Goal: Information Seeking & Learning: Find specific page/section

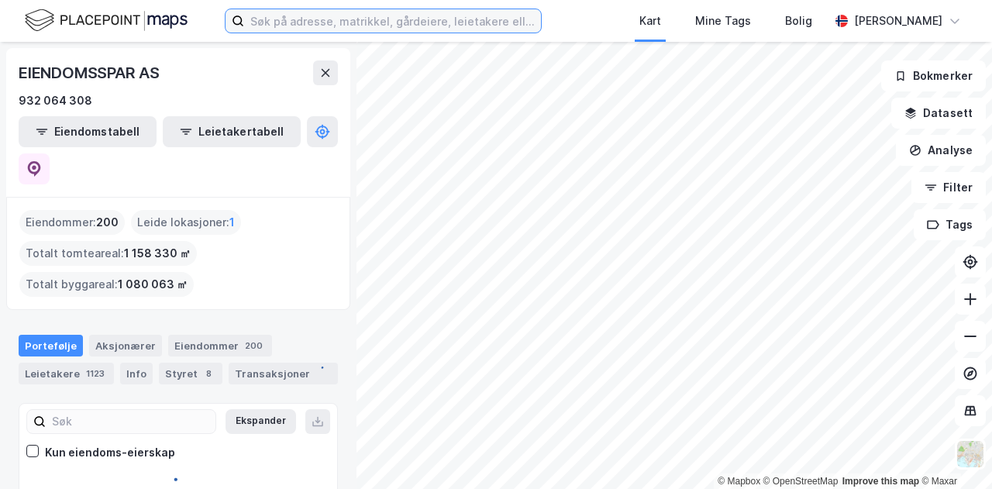
click at [389, 23] on input at bounding box center [392, 20] width 297 height 23
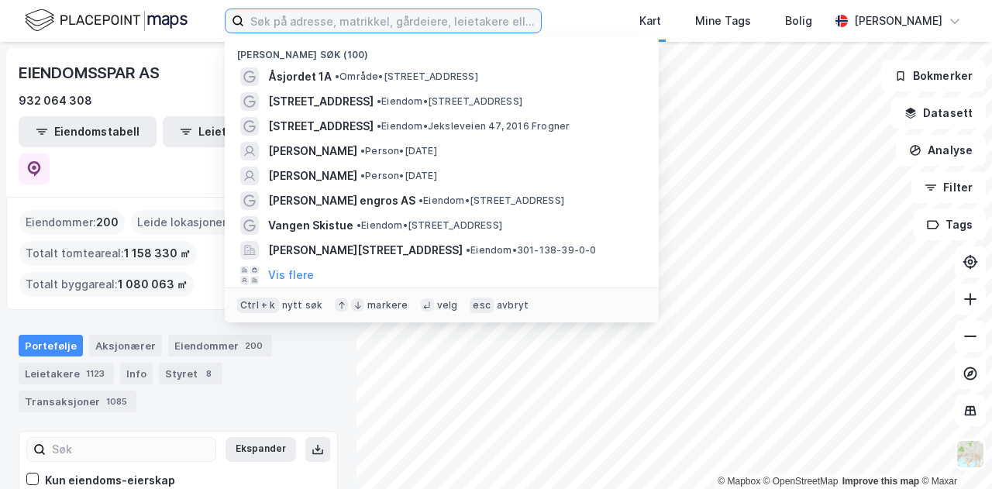
paste input "Flowerdirect AS"
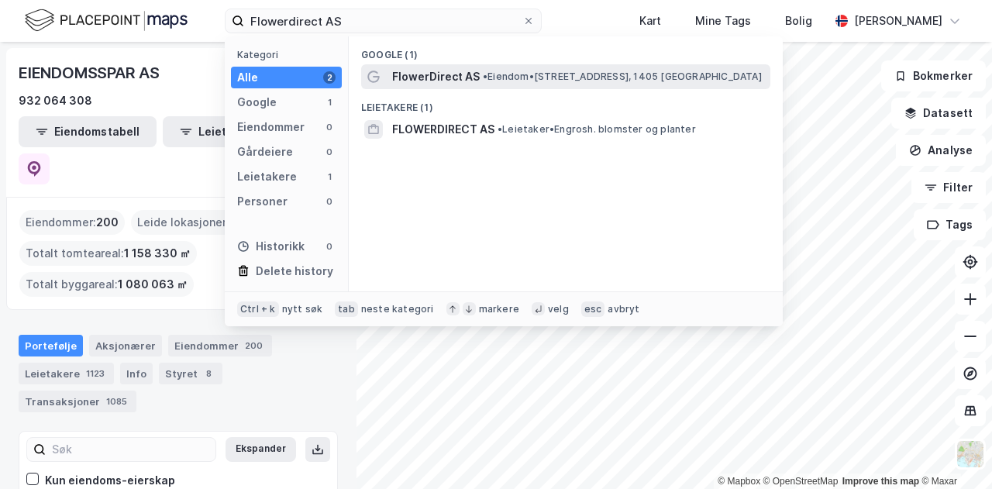
click at [456, 74] on span "FlowerDirect AS" at bounding box center [436, 76] width 88 height 19
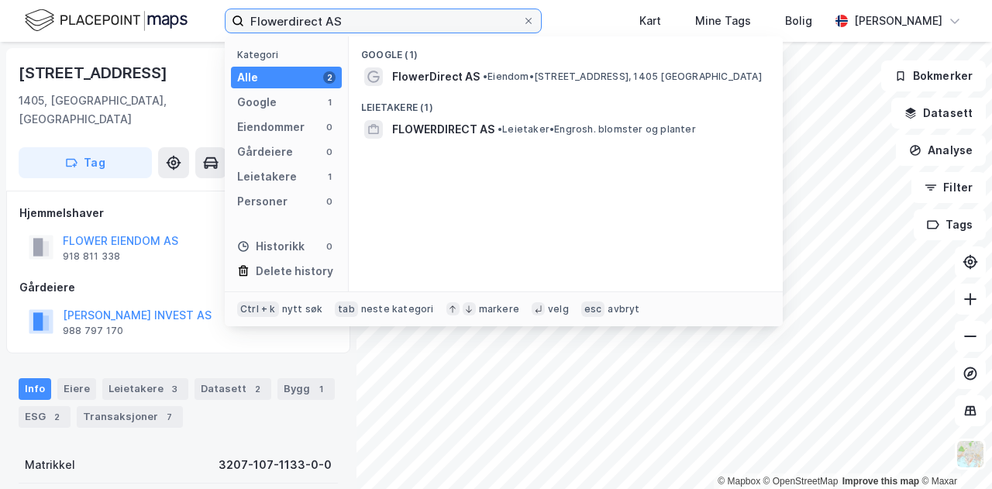
click at [479, 13] on input "Flowerdirect AS" at bounding box center [383, 20] width 278 height 23
drag, startPoint x: 479, startPoint y: 13, endPoint x: 241, endPoint y: 10, distance: 237.9
click at [241, 10] on label "Flowerdirect AS" at bounding box center [383, 21] width 317 height 25
click at [244, 10] on input "Flowerdirect AS" at bounding box center [383, 20] width 278 height 23
paste input "[PERSON_NAME] AS"
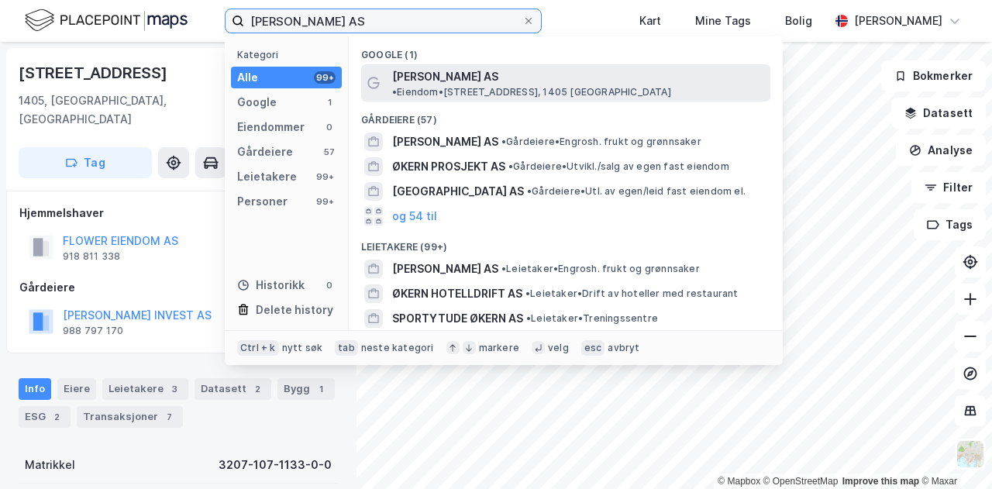
type input "[PERSON_NAME] AS"
click at [570, 86] on span "• Eiendom • [STREET_ADDRESS]" at bounding box center [531, 92] width 279 height 12
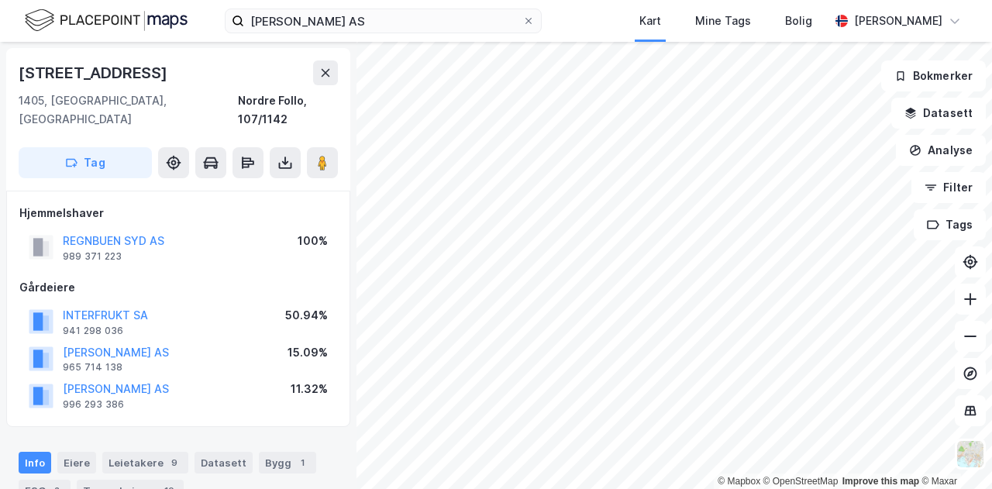
click at [586, 24] on div "Økern Engros AS Kart Mine Tags Bolig [PERSON_NAME]" at bounding box center [496, 21] width 992 height 42
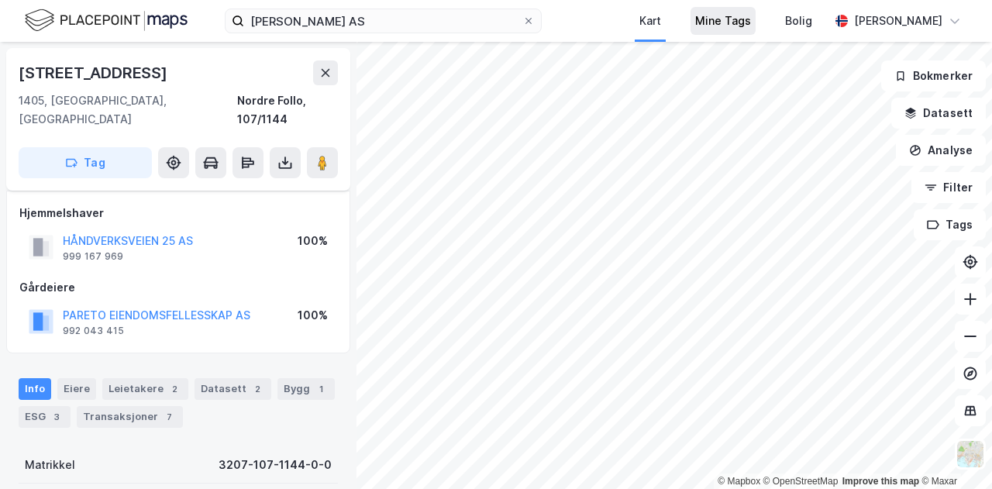
scroll to position [6, 0]
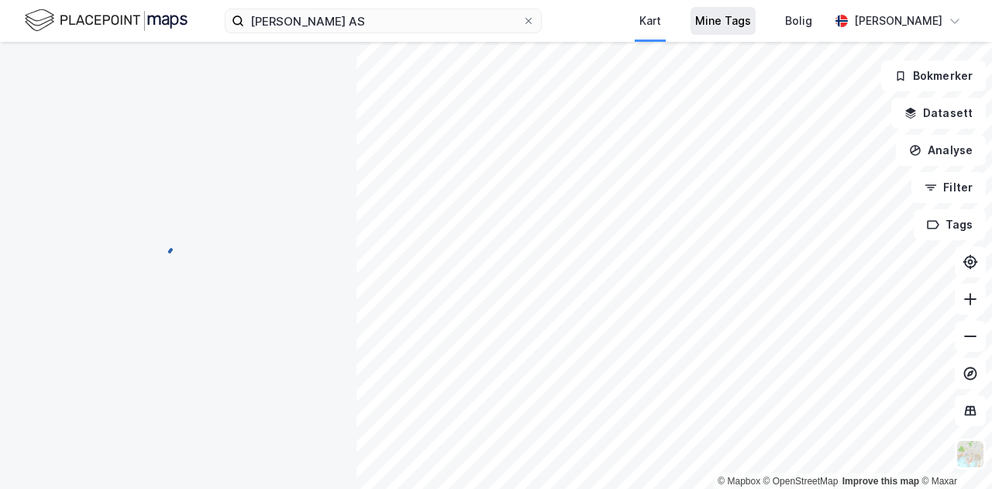
scroll to position [6, 0]
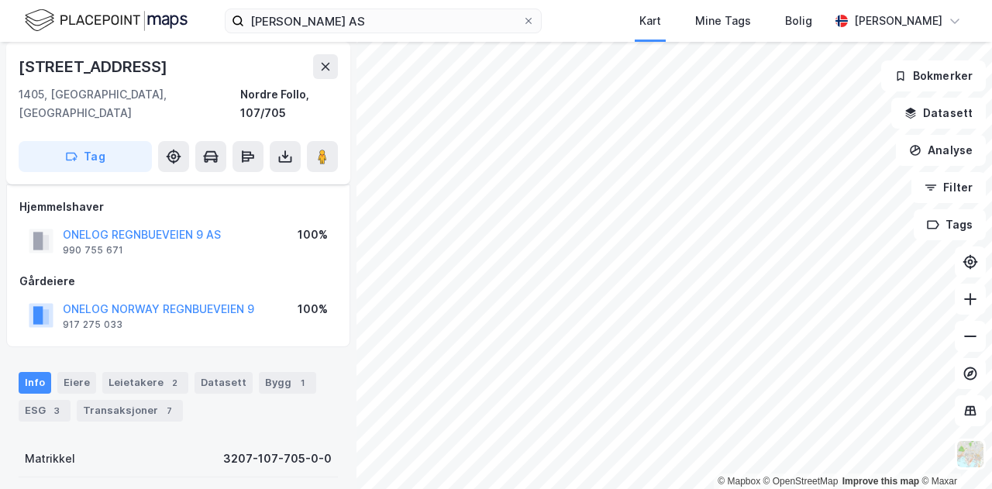
click at [594, 19] on div "Økern Engros AS Kart Mine Tags Bolig [PERSON_NAME]" at bounding box center [496, 21] width 992 height 42
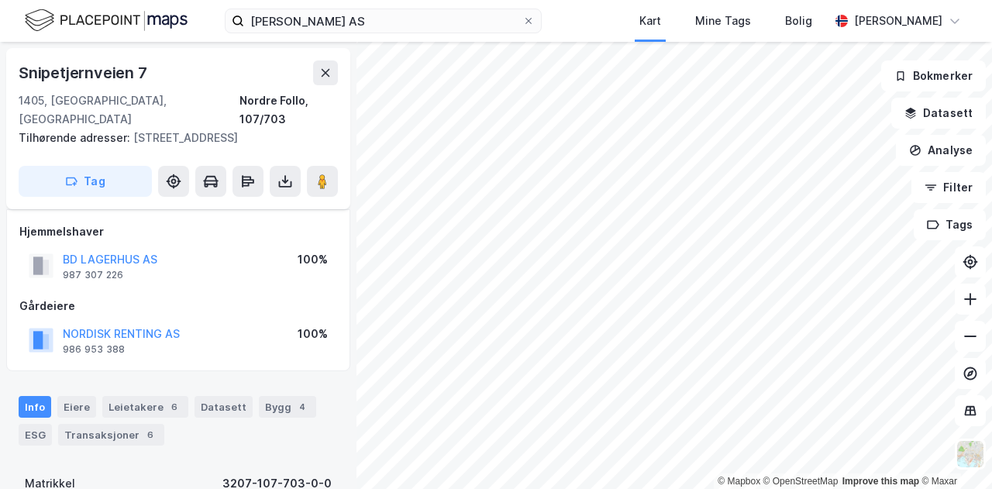
scroll to position [6, 0]
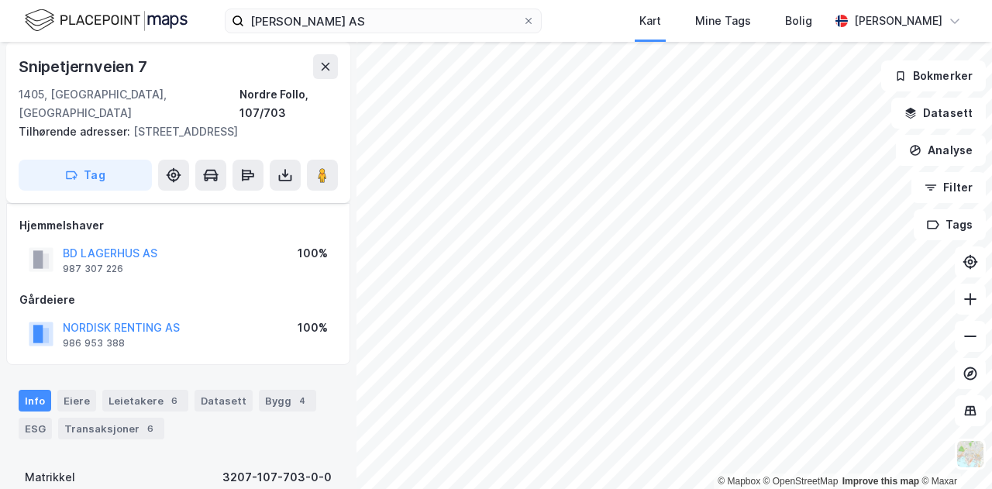
click at [604, 27] on div "Økern Engros AS Kart Mine Tags Bolig [PERSON_NAME]" at bounding box center [496, 21] width 992 height 42
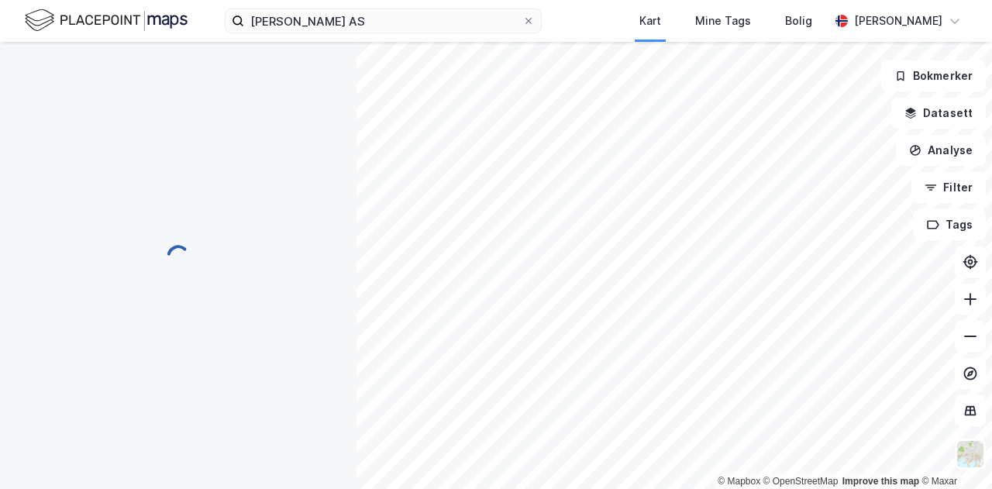
scroll to position [0, 0]
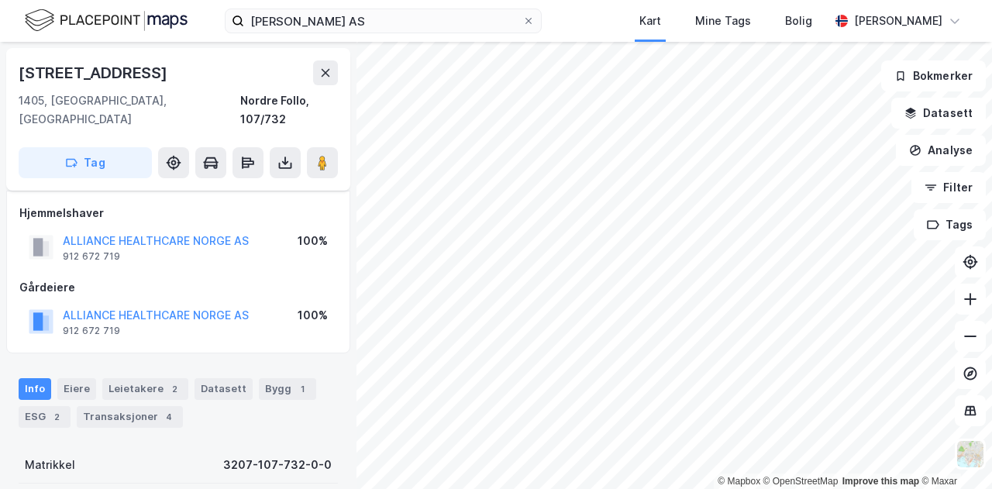
scroll to position [6, 0]
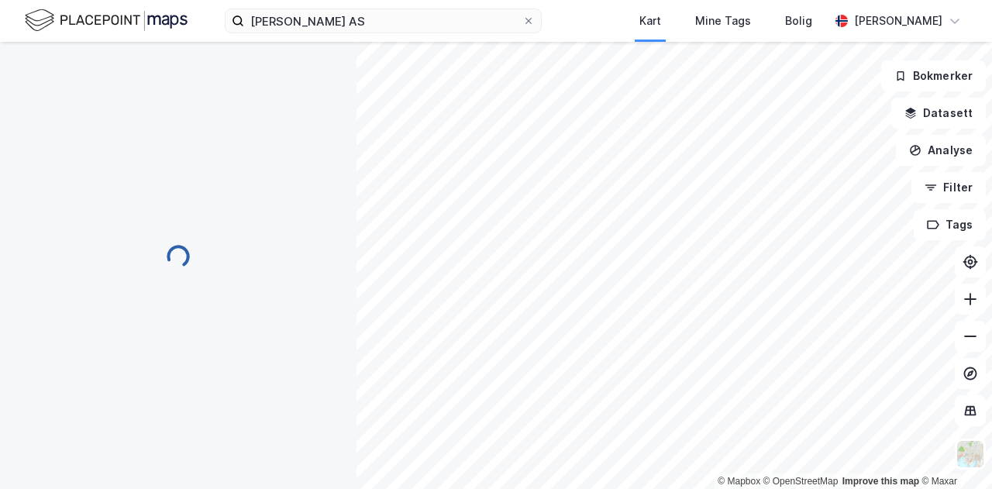
scroll to position [6, 0]
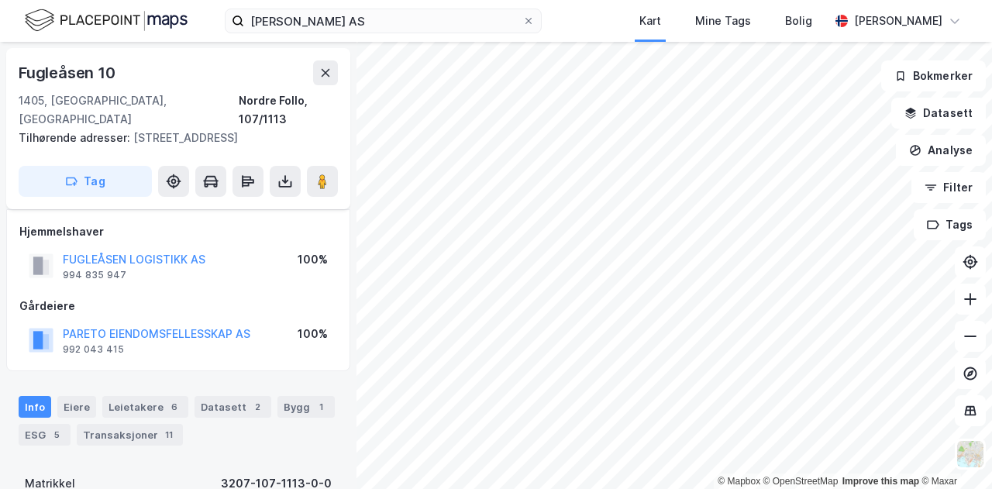
scroll to position [6, 0]
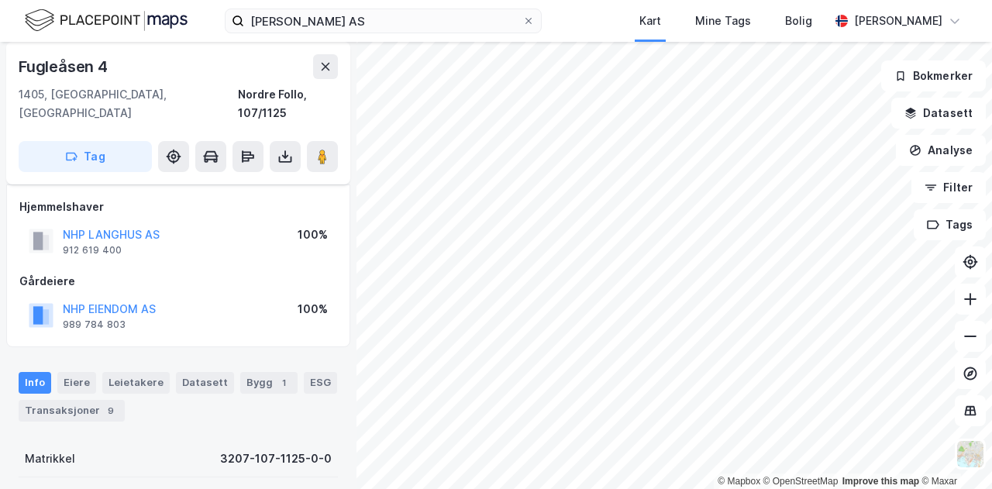
scroll to position [6, 0]
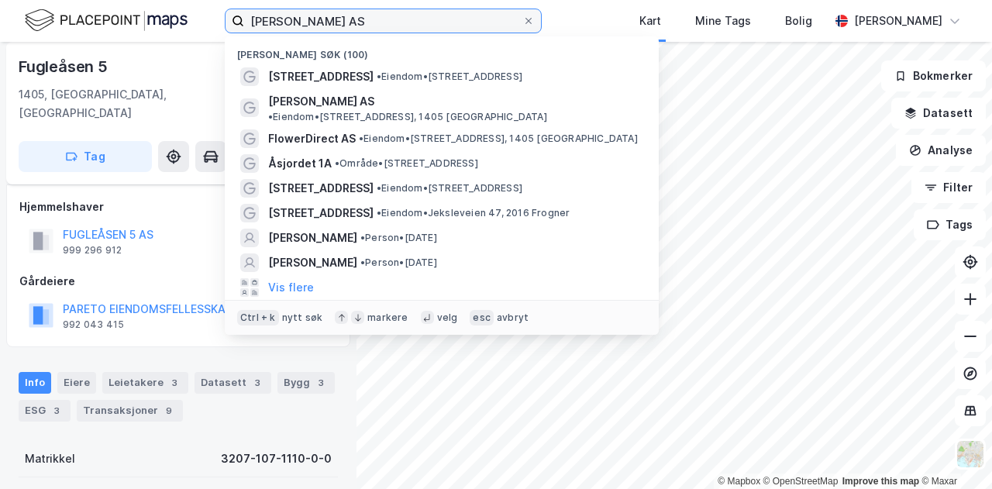
click at [361, 19] on input "[PERSON_NAME] AS" at bounding box center [383, 20] width 278 height 23
drag, startPoint x: 361, startPoint y: 19, endPoint x: 233, endPoint y: 22, distance: 128.7
click at [233, 22] on label "[PERSON_NAME] AS" at bounding box center [383, 21] width 317 height 25
click at [244, 22] on input "[PERSON_NAME] AS" at bounding box center [383, 20] width 278 height 23
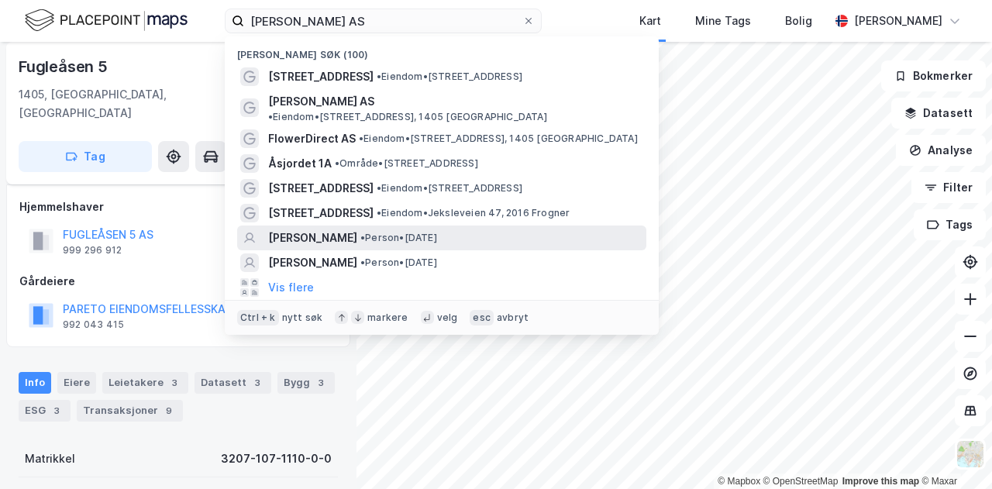
click at [312, 229] on span "[PERSON_NAME]" at bounding box center [312, 238] width 89 height 19
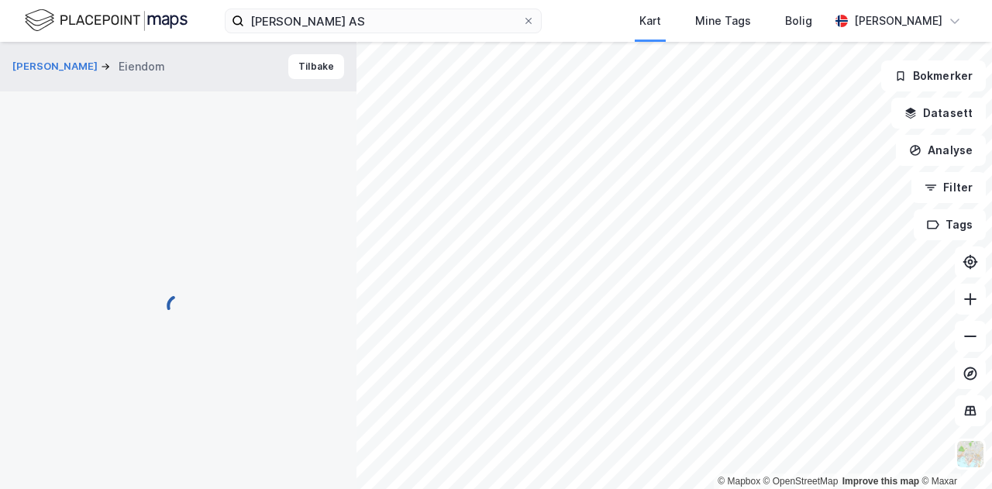
scroll to position [6, 0]
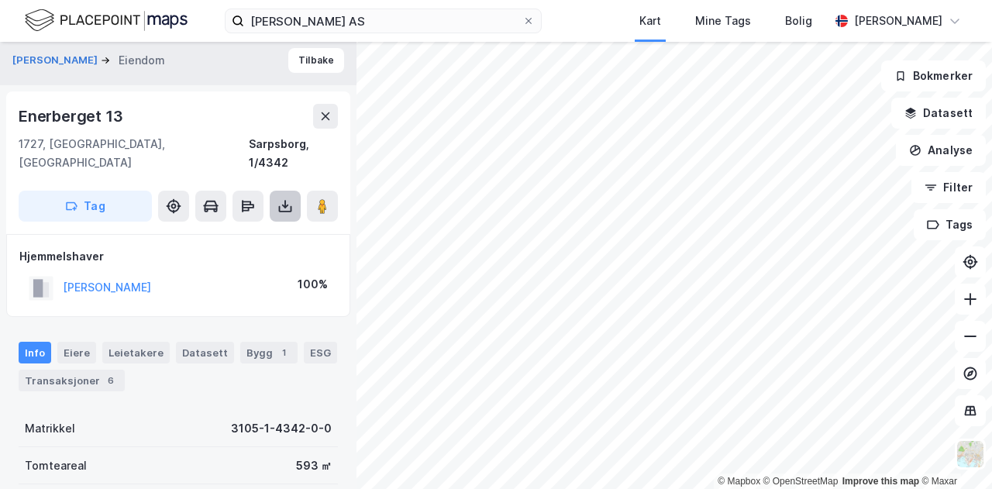
click at [285, 198] on icon at bounding box center [285, 206] width 16 height 16
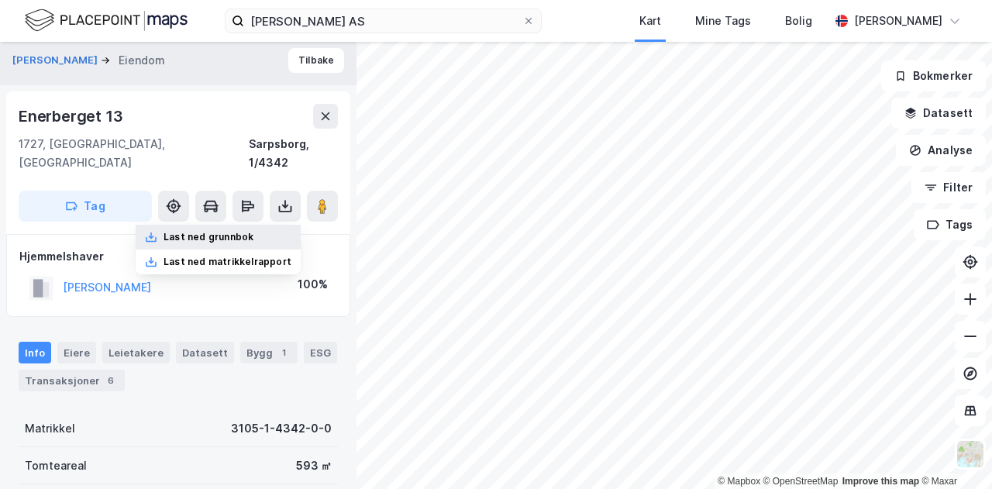
click at [276, 225] on div "Last ned grunnbok" at bounding box center [218, 237] width 165 height 25
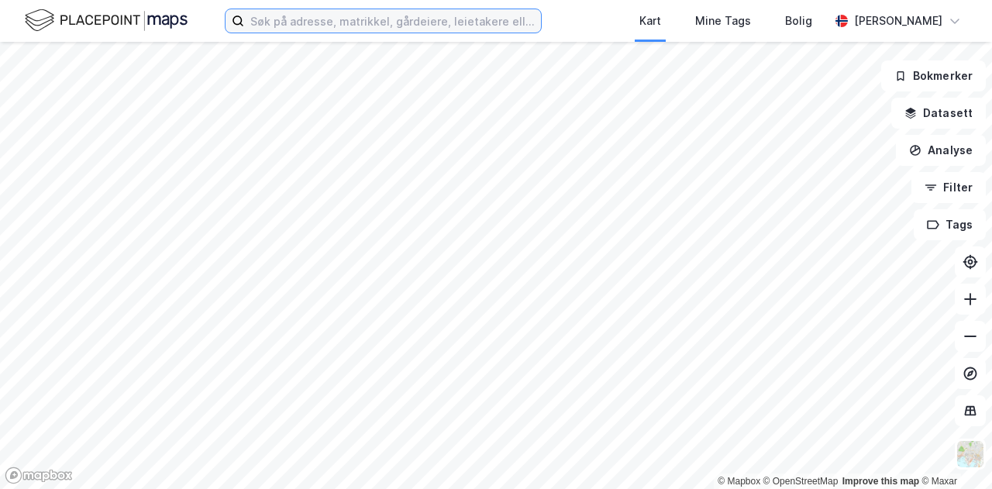
click at [351, 24] on input at bounding box center [392, 20] width 297 height 23
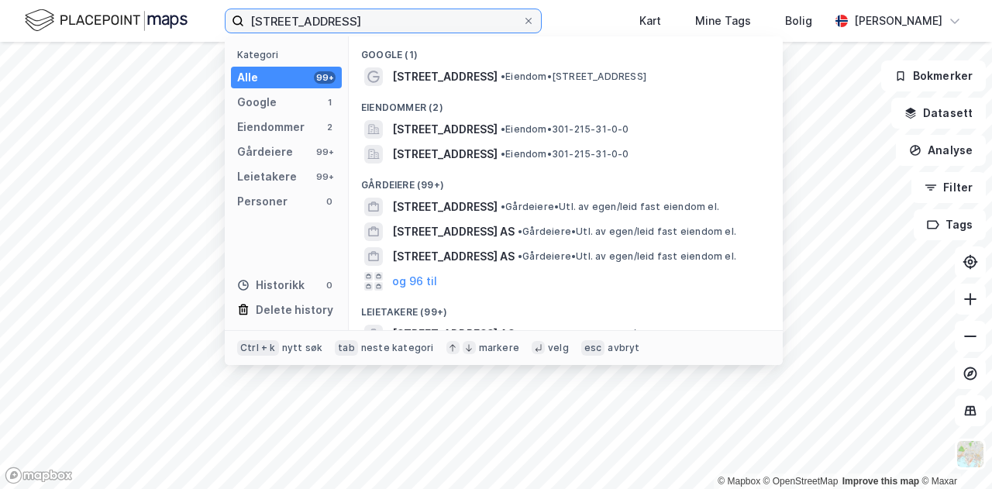
type input "bogstadveien 52"
click at [462, 95] on div "Eiendommer (2)" at bounding box center [566, 103] width 434 height 28
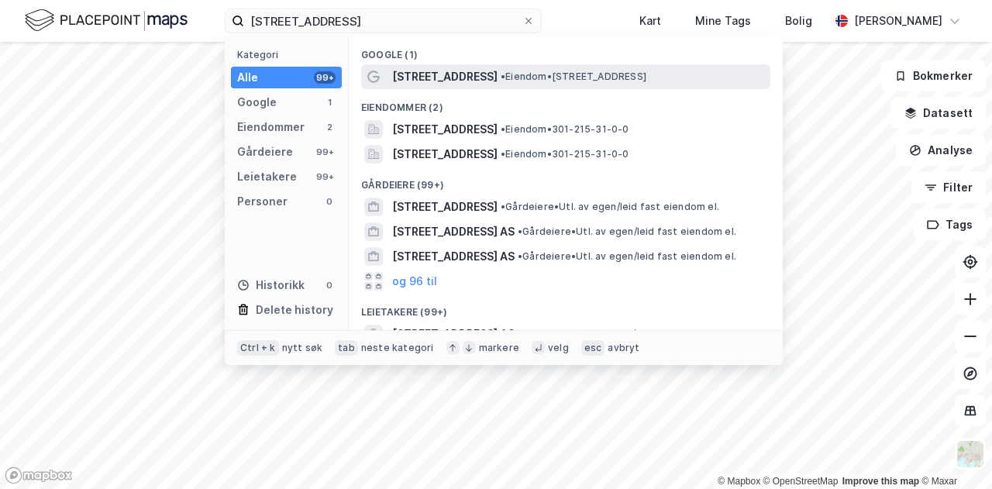
click at [466, 81] on span "[STREET_ADDRESS]" at bounding box center [444, 76] width 105 height 19
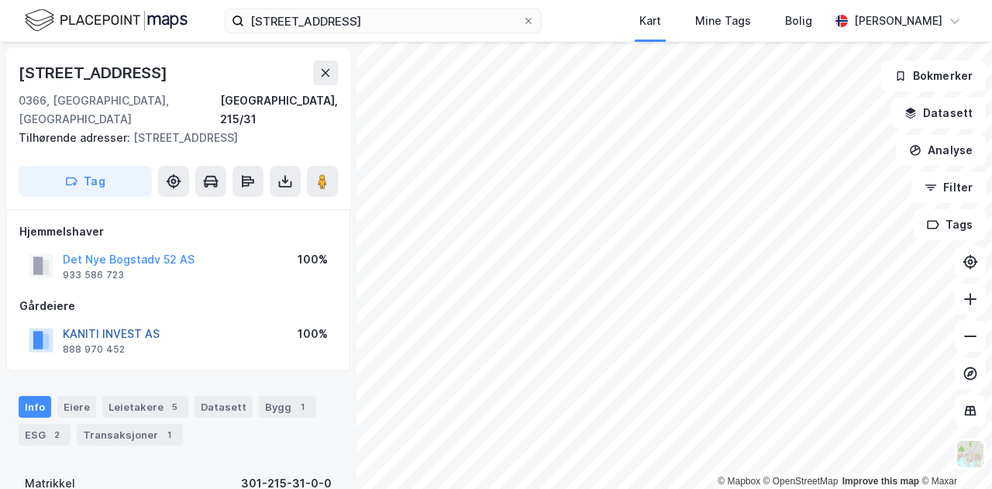
click at [0, 0] on button "KANITI INVEST AS" at bounding box center [0, 0] width 0 height 0
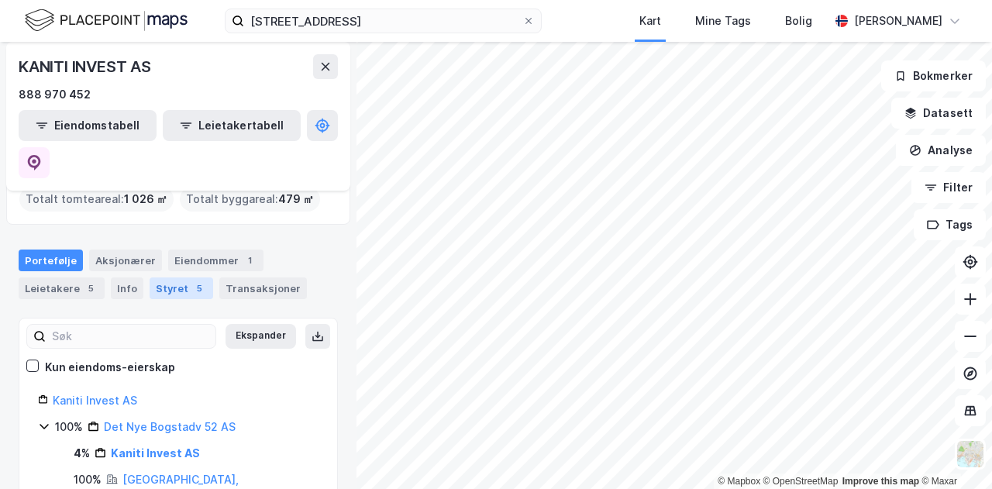
scroll to position [129, 0]
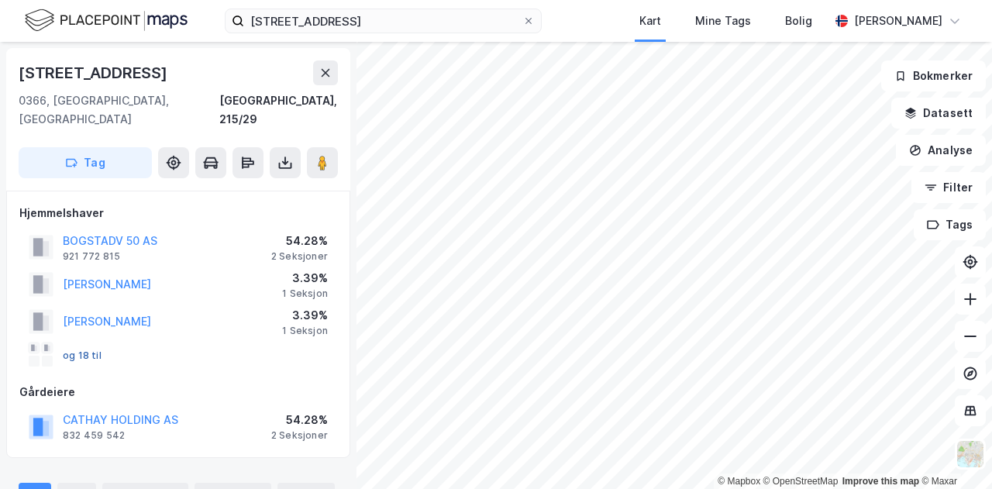
click at [0, 0] on button "og 18 til" at bounding box center [0, 0] width 0 height 0
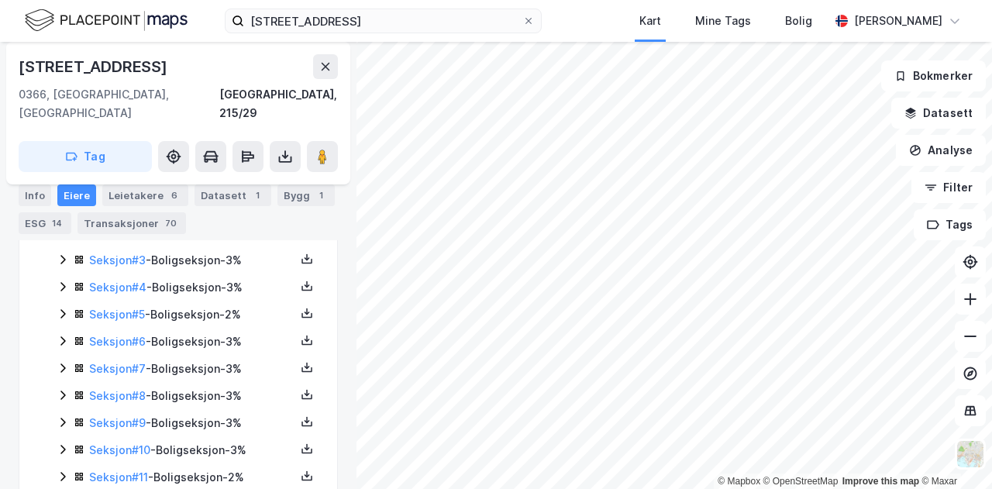
scroll to position [271, 0]
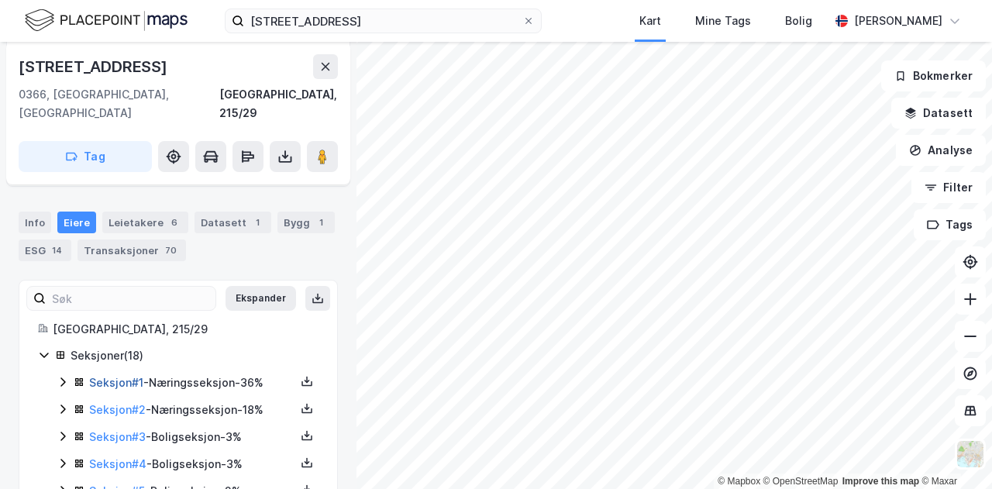
click at [110, 376] on link "Seksjon # 1" at bounding box center [116, 382] width 54 height 13
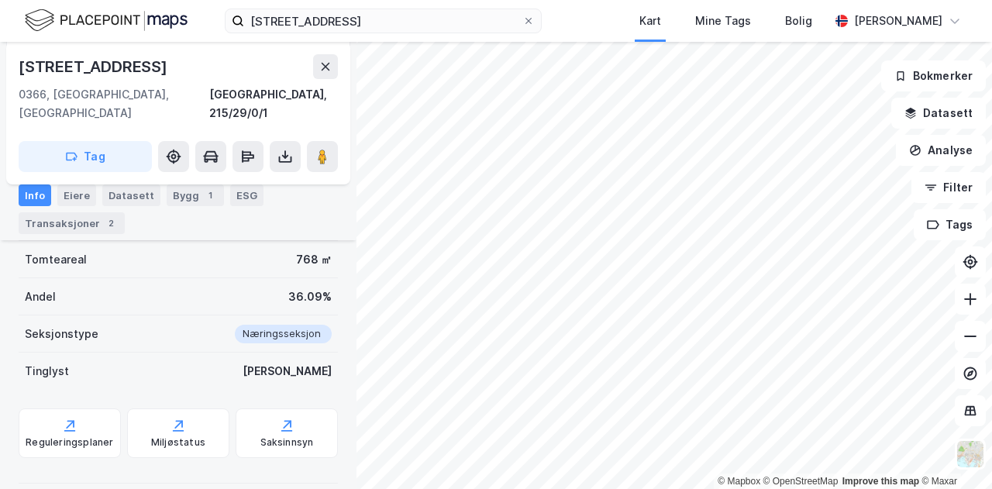
scroll to position [212, 0]
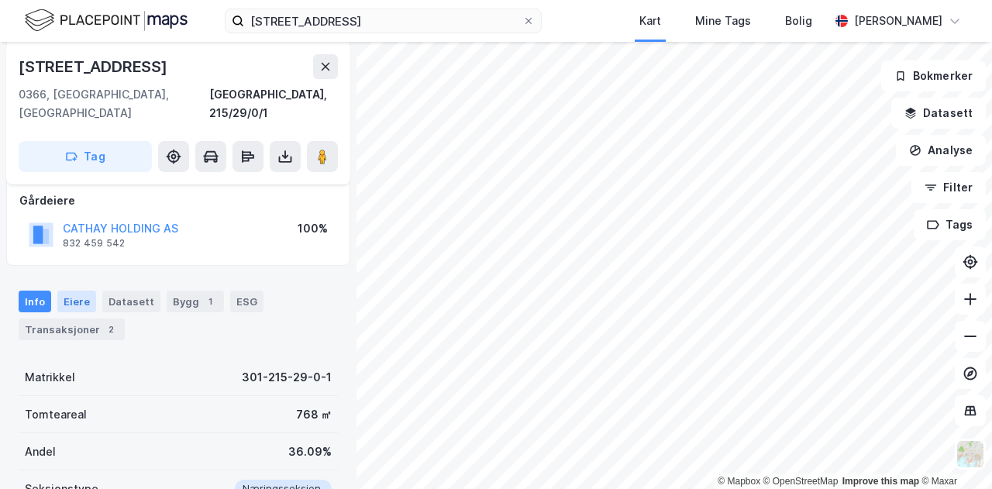
click at [81, 291] on div "Eiere" at bounding box center [76, 302] width 39 height 22
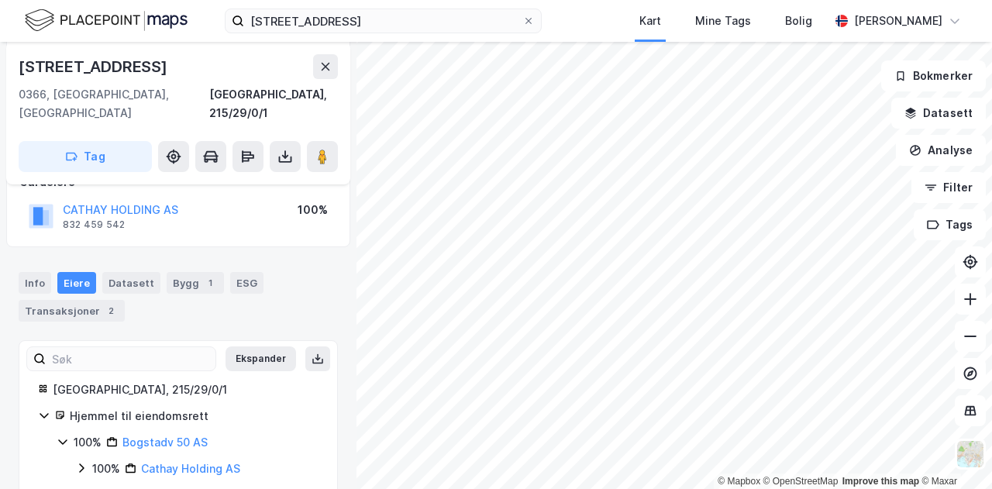
scroll to position [239, 0]
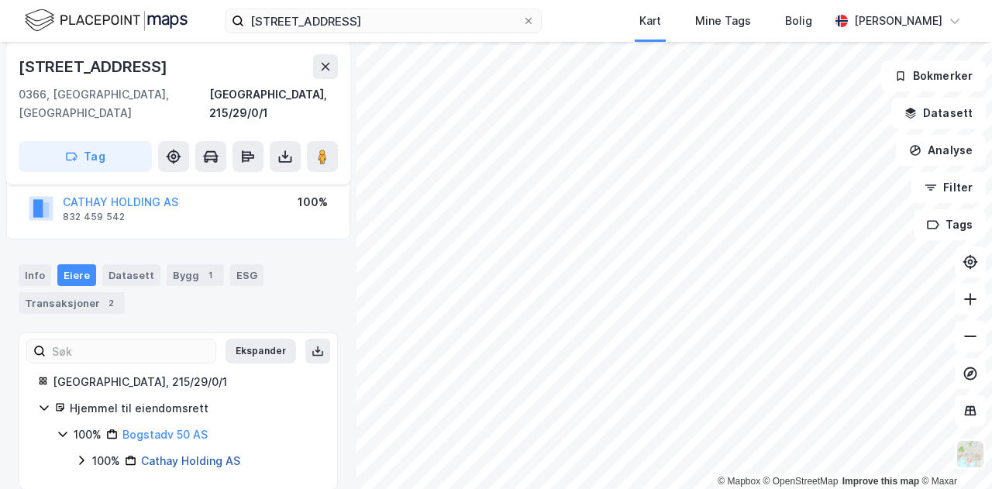
click at [202, 454] on link "Cathay Holding AS" at bounding box center [190, 460] width 99 height 13
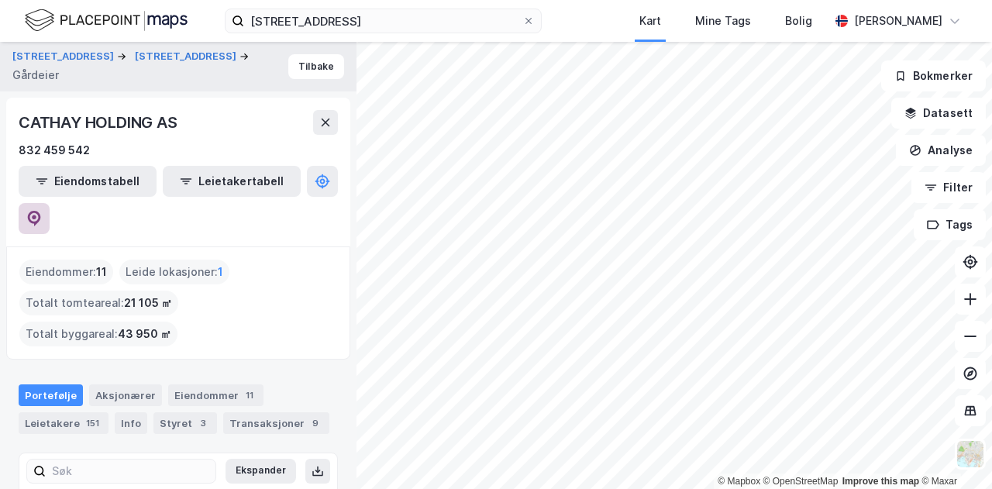
click at [36, 215] on icon at bounding box center [34, 217] width 5 height 5
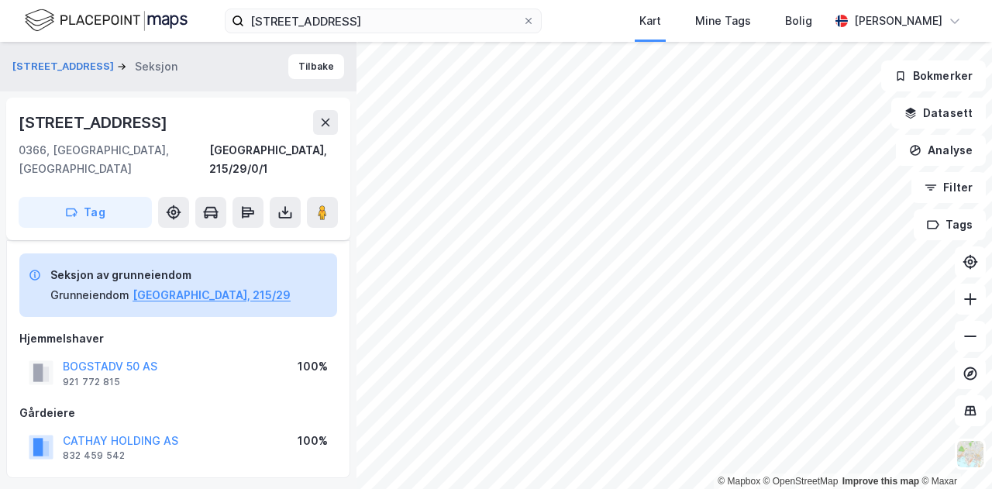
scroll to position [239, 0]
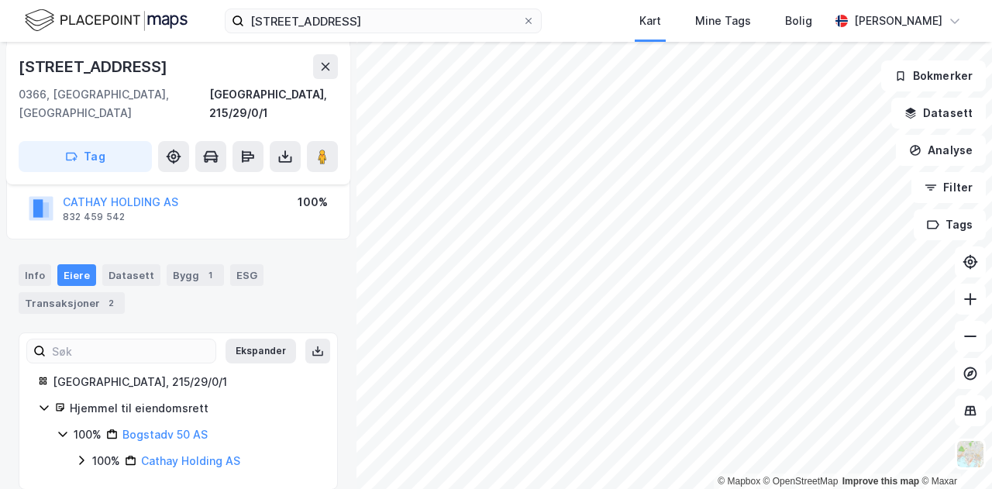
click at [350, 275] on div "© Mapbox © OpenStreetMap Improve this map © Maxar Bogstadveien 50 Seksjon Tilba…" at bounding box center [496, 265] width 992 height 447
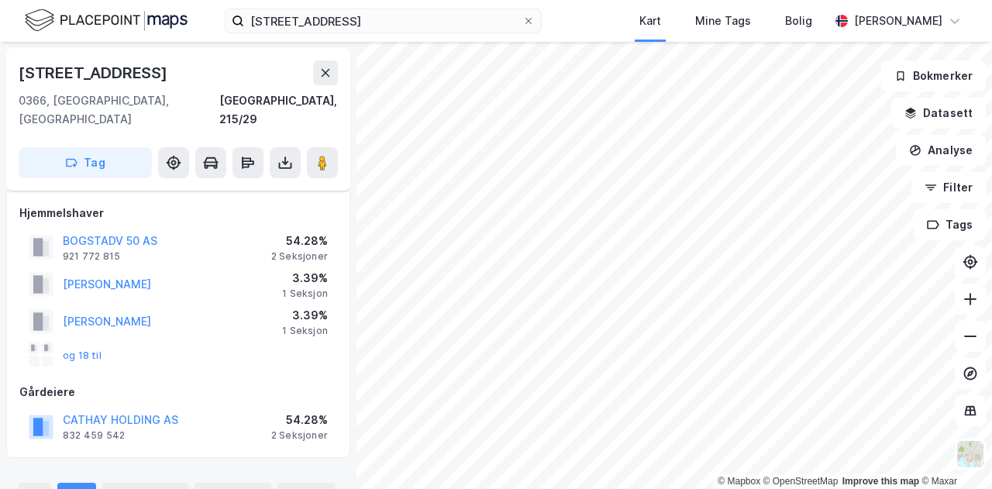
scroll to position [239, 0]
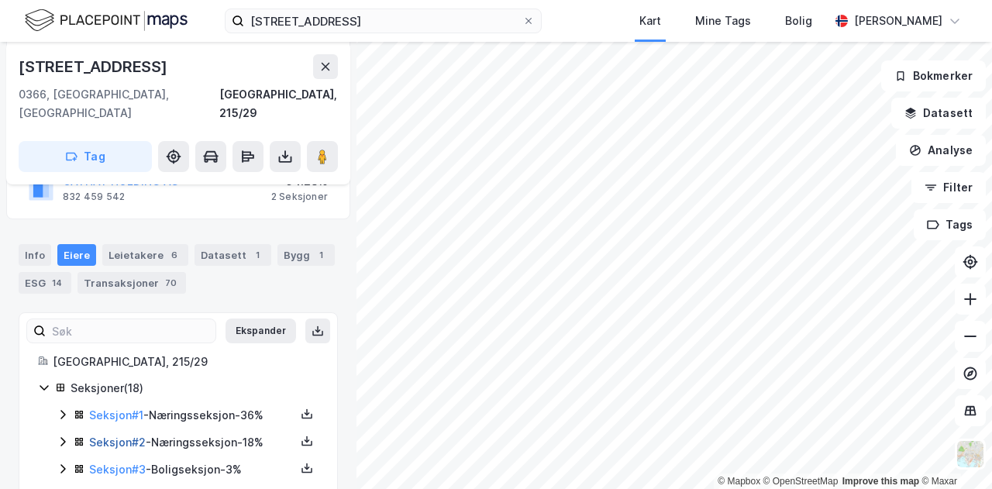
click at [129, 436] on link "Seksjon # 2" at bounding box center [117, 442] width 57 height 13
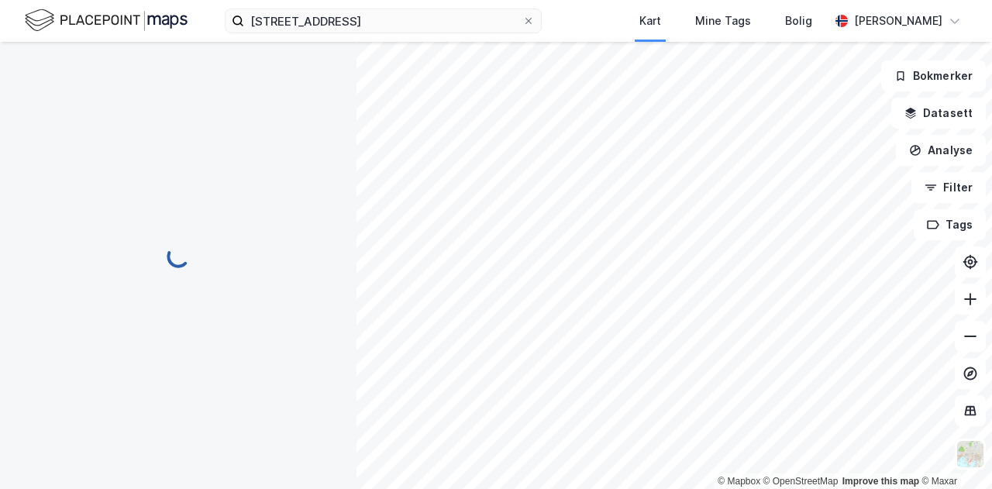
scroll to position [239, 0]
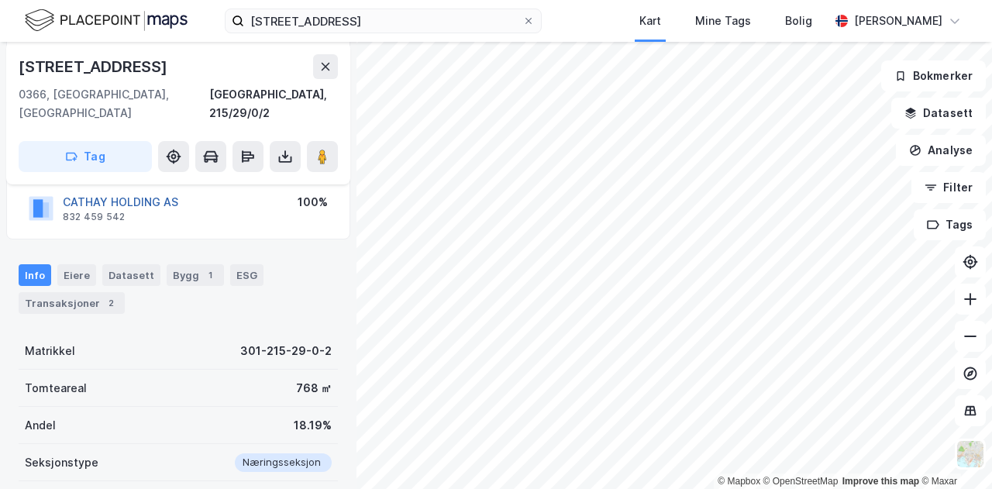
click at [0, 0] on button "CATHAY HOLDING AS" at bounding box center [0, 0] width 0 height 0
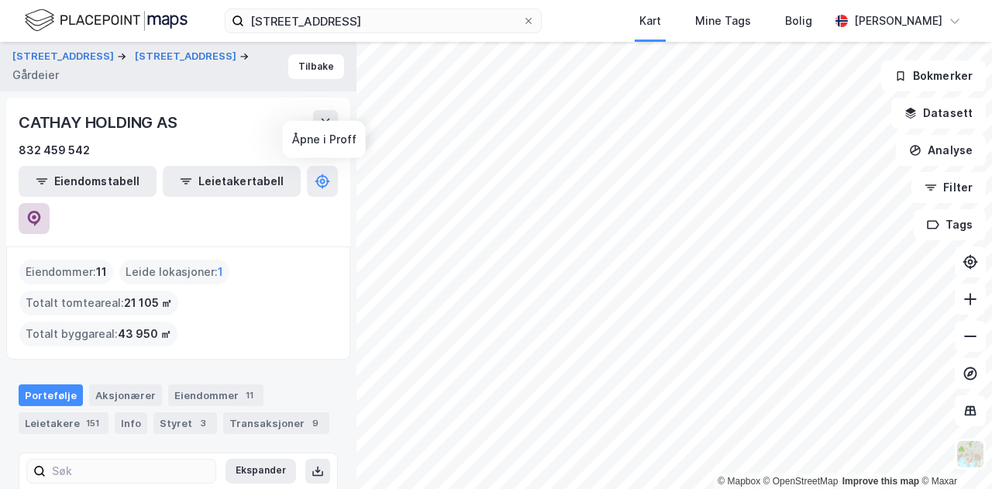
click at [41, 211] on icon at bounding box center [34, 219] width 13 height 16
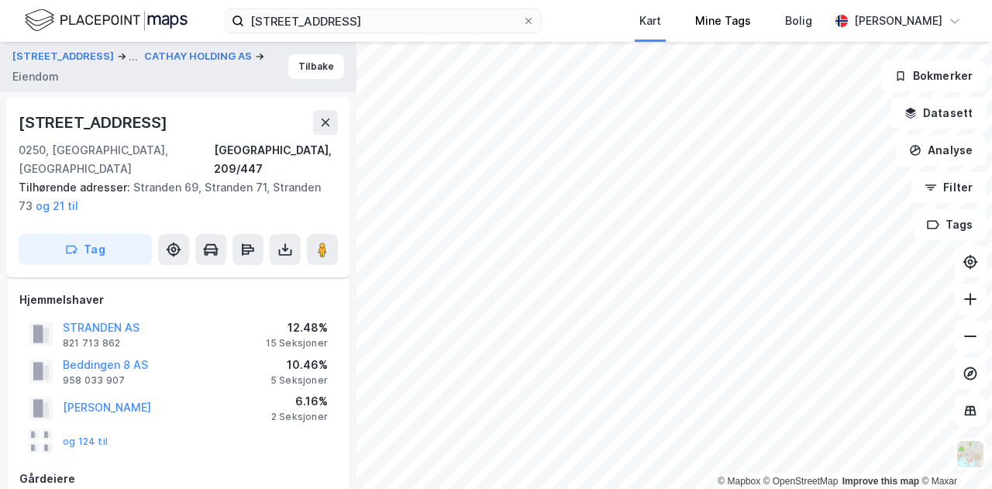
scroll to position [239, 0]
